Goal: Information Seeking & Learning: Learn about a topic

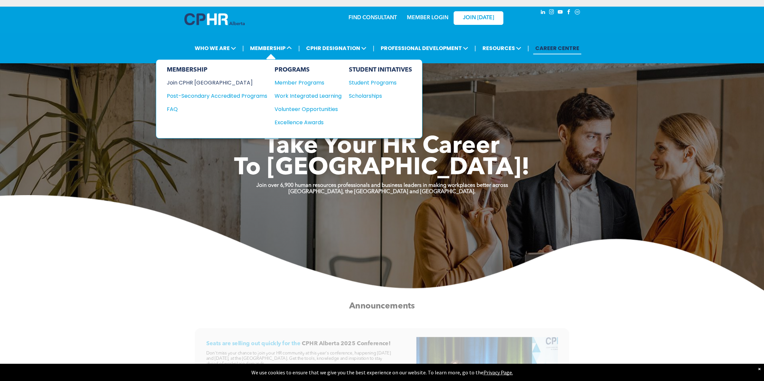
click at [207, 79] on div "Join CPHR [GEOGRAPHIC_DATA]" at bounding box center [212, 83] width 91 height 8
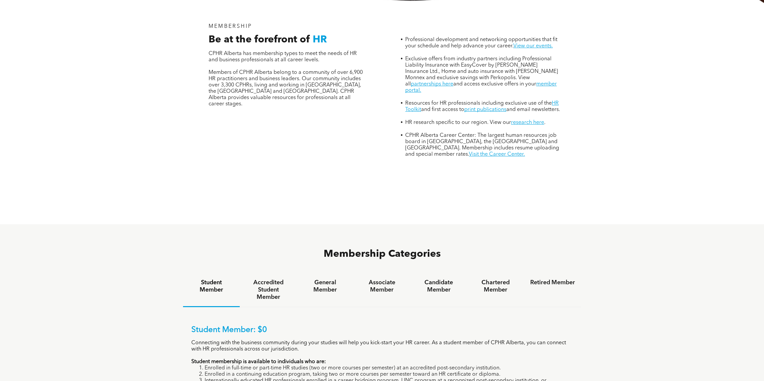
scroll to position [283, 0]
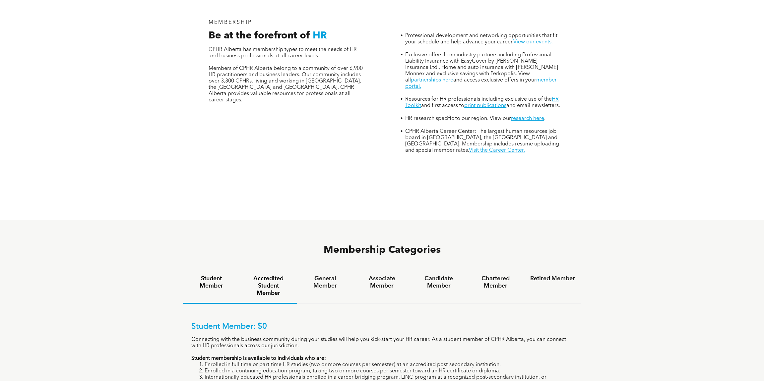
click at [269, 275] on h4 "Accredited Student Member" at bounding box center [268, 286] width 45 height 22
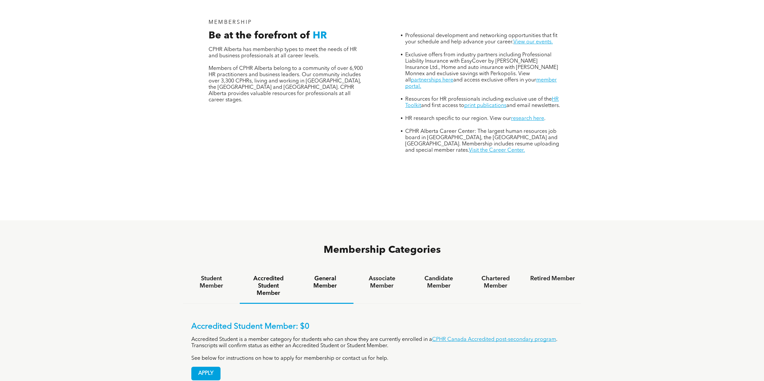
click at [329, 269] on div "General Member" at bounding box center [325, 286] width 57 height 35
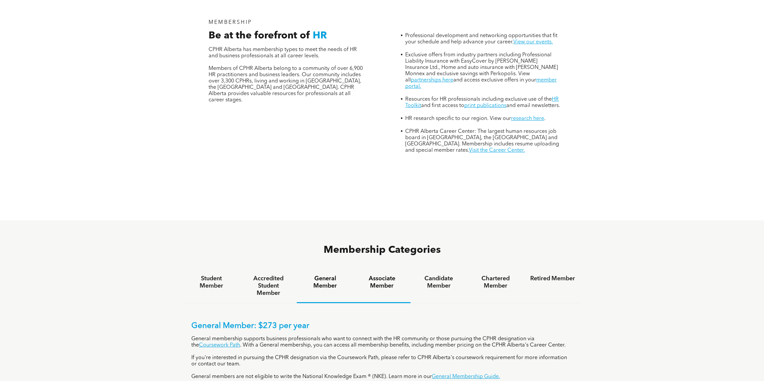
click at [381, 275] on h4 "Associate Member" at bounding box center [382, 282] width 45 height 15
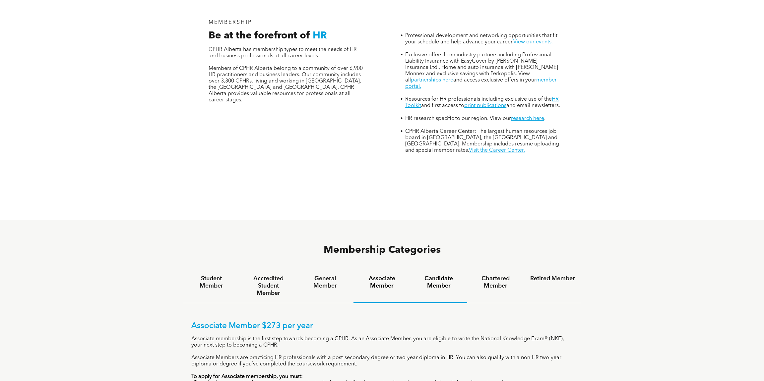
click at [441, 275] on h4 "Candidate Member" at bounding box center [439, 282] width 45 height 15
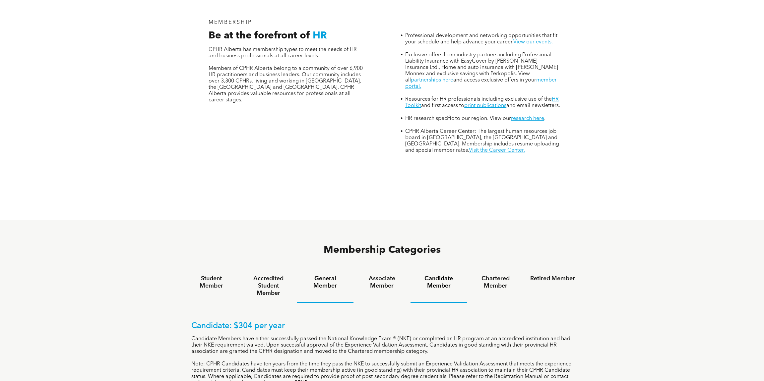
click at [338, 275] on h4 "General Member" at bounding box center [325, 282] width 45 height 15
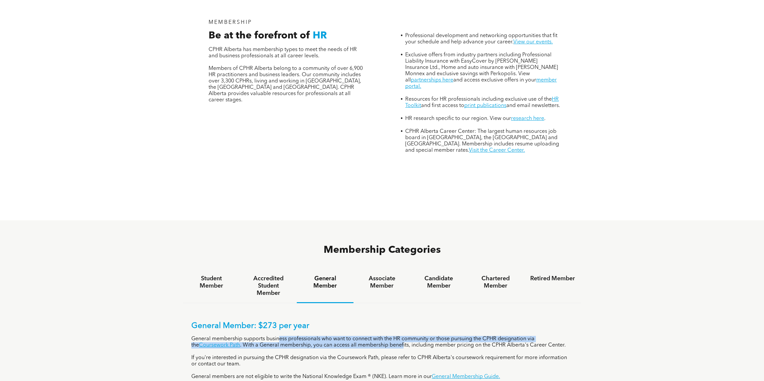
drag, startPoint x: 279, startPoint y: 301, endPoint x: 396, endPoint y: 307, distance: 116.6
click at [396, 336] on p "General membership supports business professionals who want to connect with the…" at bounding box center [381, 342] width 381 height 13
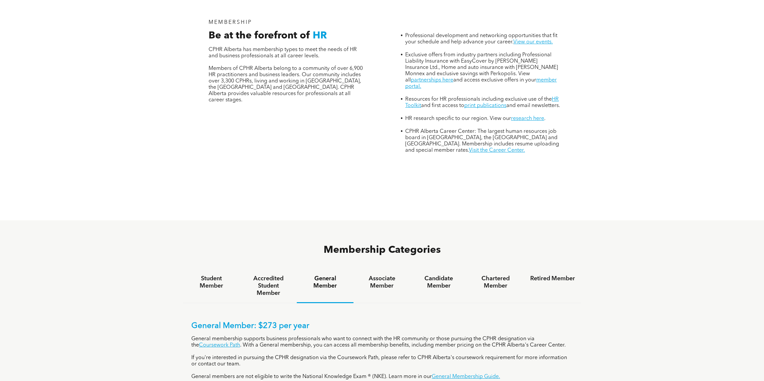
click at [308, 322] on div "General Member: $273 per year General membership supports business professional…" at bounding box center [381, 357] width 381 height 71
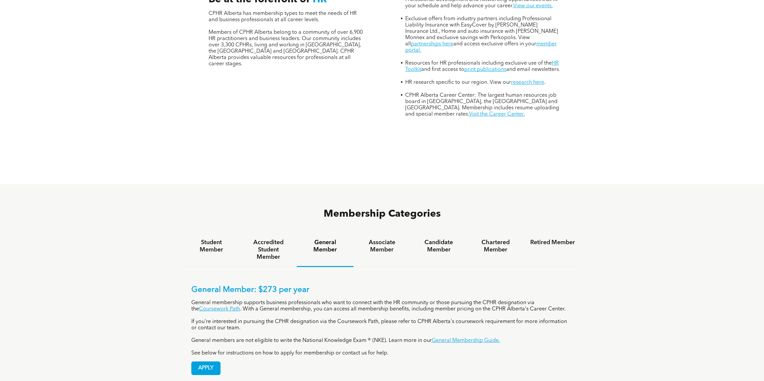
scroll to position [319, 0]
click at [385, 233] on div "Associate Member" at bounding box center [382, 250] width 57 height 34
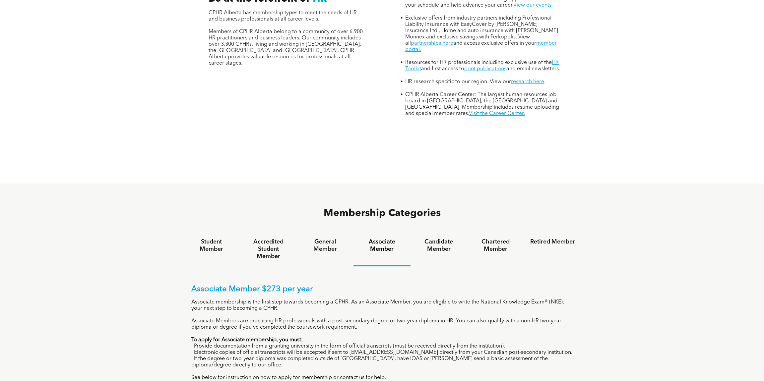
click at [359, 233] on div "Associate Member" at bounding box center [382, 250] width 57 height 34
click at [353, 233] on div "General Member" at bounding box center [325, 250] width 57 height 34
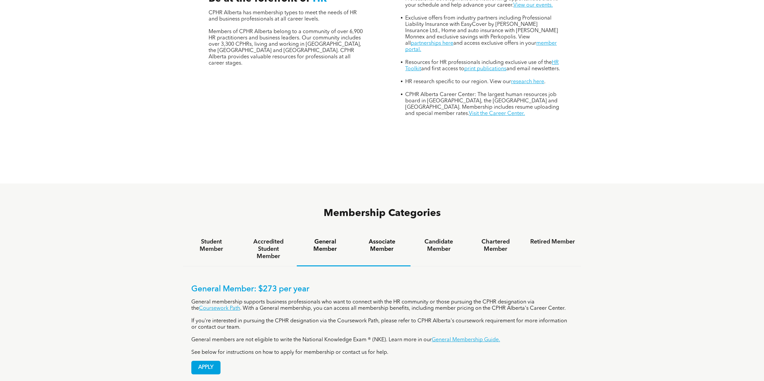
click at [400, 238] on h4 "Associate Member" at bounding box center [382, 245] width 45 height 15
